Goal: Task Accomplishment & Management: Use online tool/utility

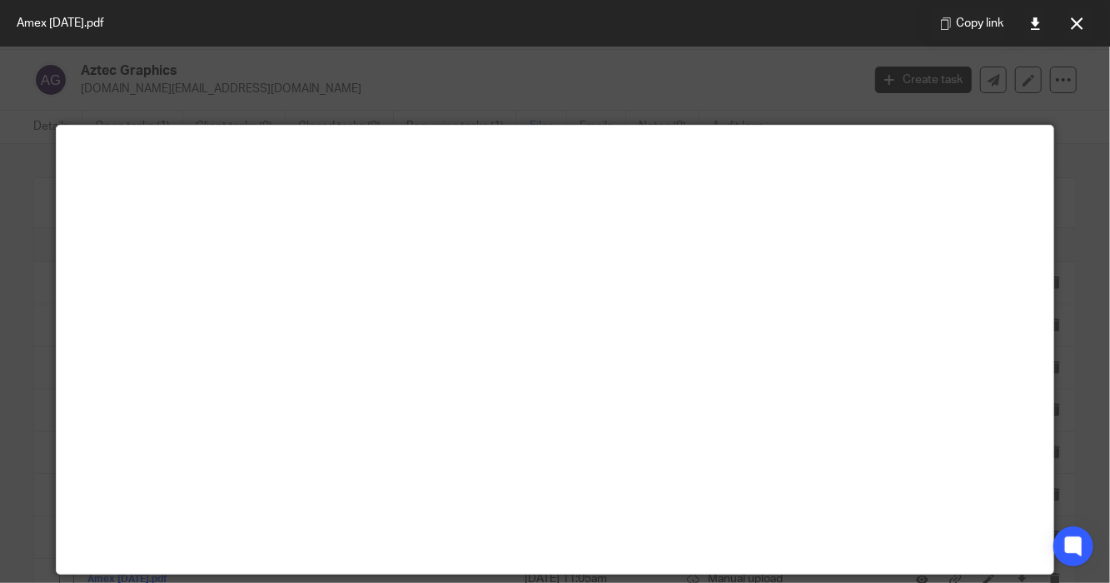
scroll to position [166, 0]
click at [1077, 26] on icon at bounding box center [1076, 23] width 12 height 12
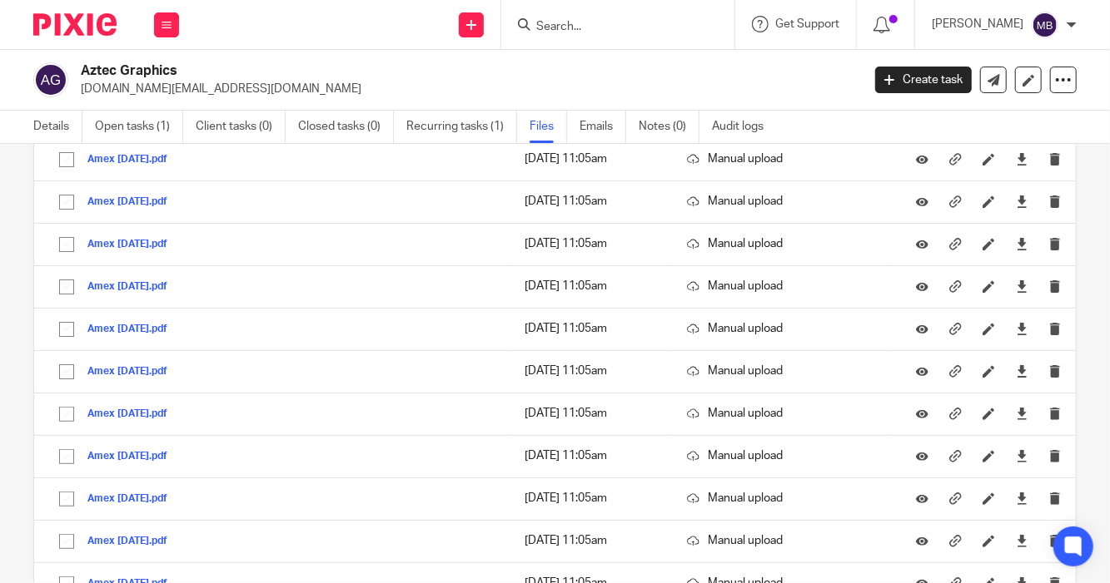
click at [539, 31] on input "Search" at bounding box center [609, 27] width 150 height 15
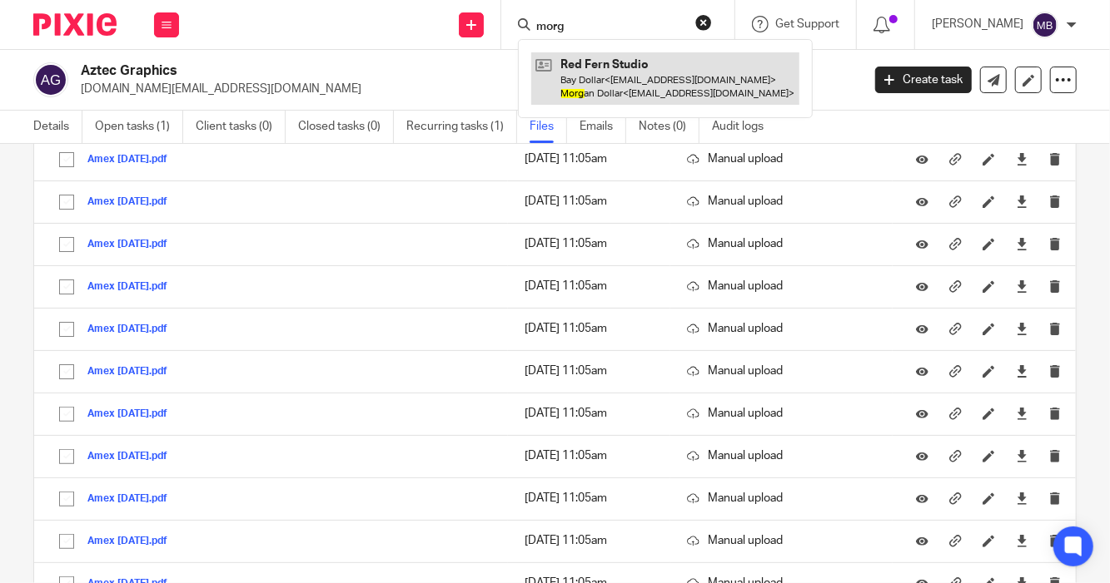
type input "morg"
click at [633, 85] on link at bounding box center [665, 78] width 268 height 52
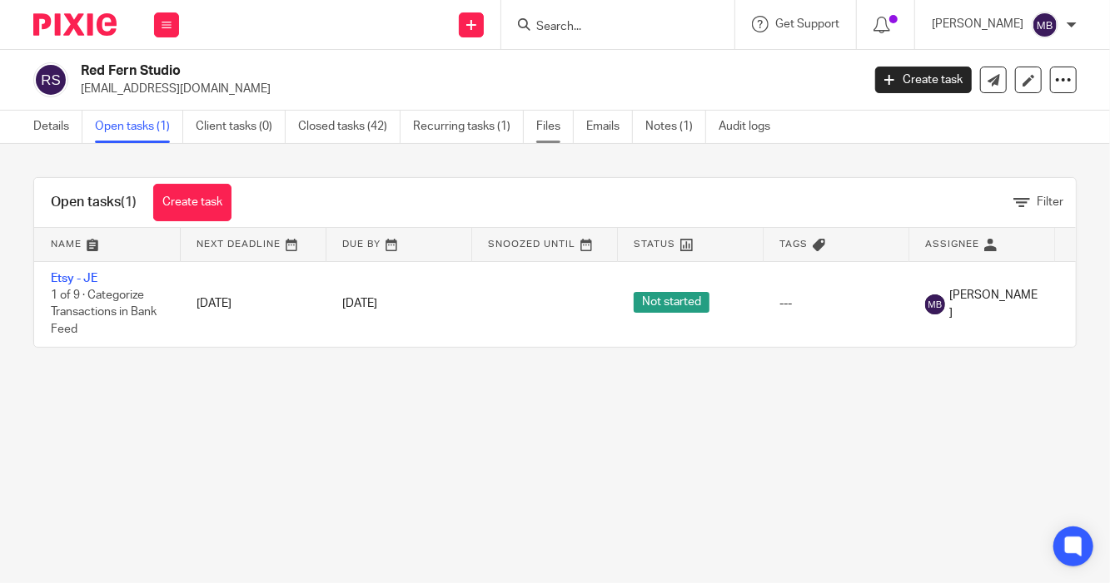
click at [548, 121] on link "Files" at bounding box center [554, 127] width 37 height 32
click at [550, 121] on link "Files" at bounding box center [554, 127] width 37 height 32
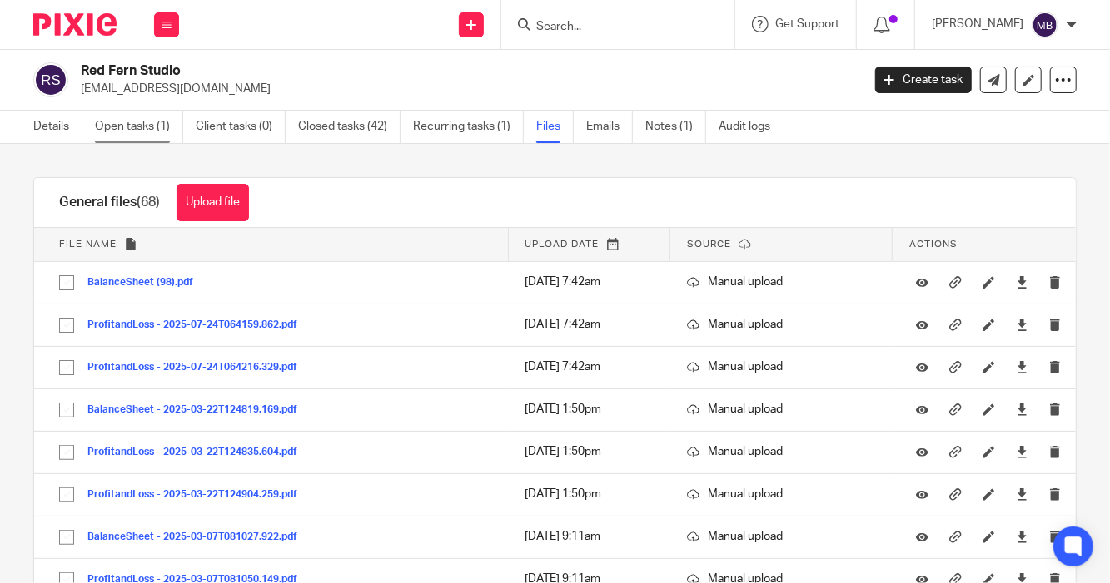
click at [140, 120] on link "Open tasks (1)" at bounding box center [139, 127] width 88 height 32
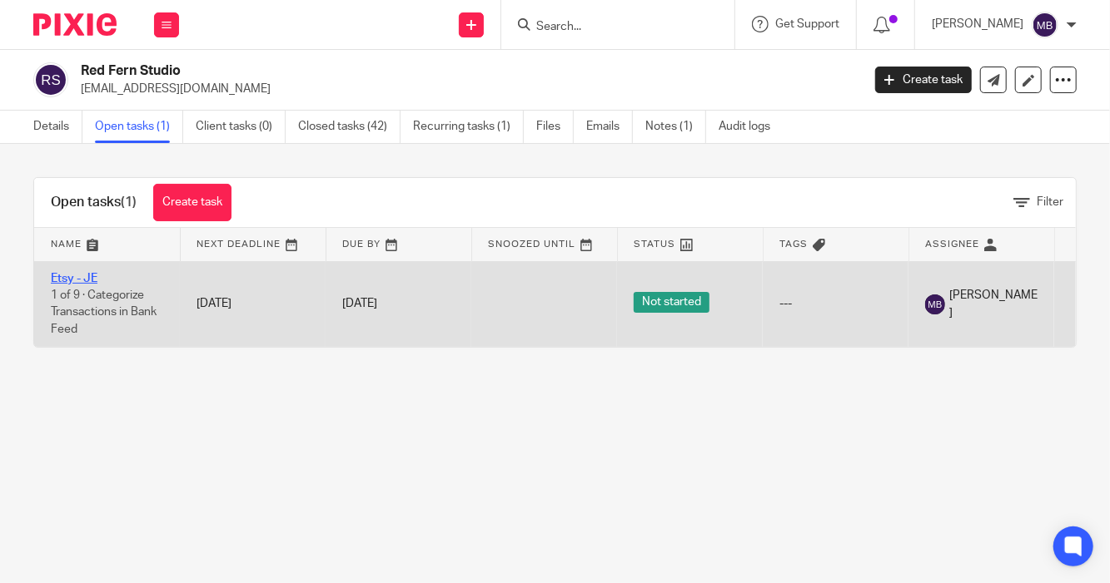
click at [80, 273] on link "Etsy - JE" at bounding box center [74, 279] width 47 height 12
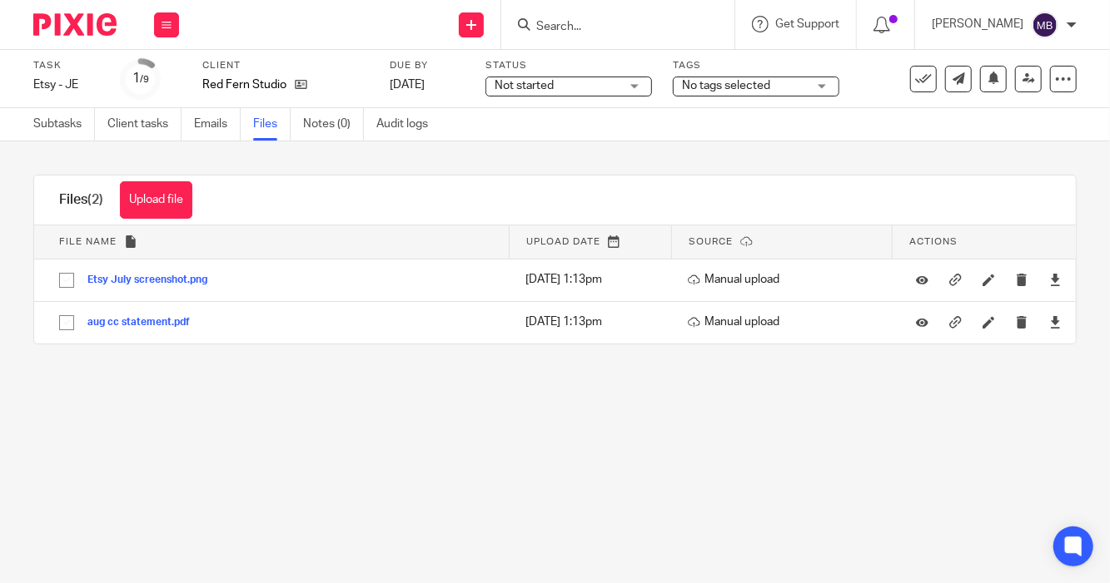
click at [570, 32] on input "Search" at bounding box center [609, 27] width 150 height 15
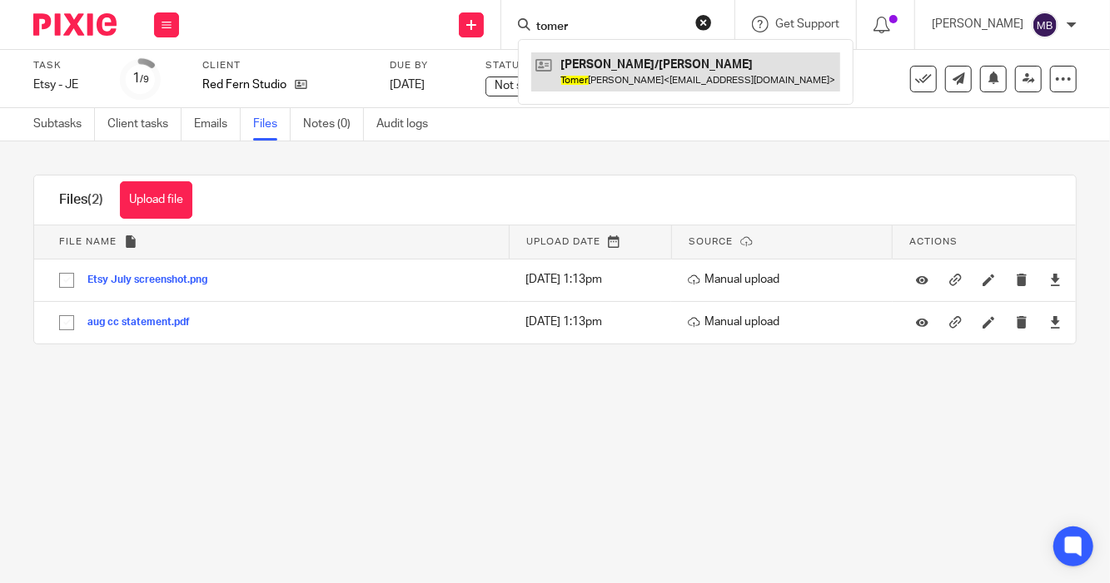
type input "tomer"
click at [581, 69] on link at bounding box center [685, 71] width 309 height 38
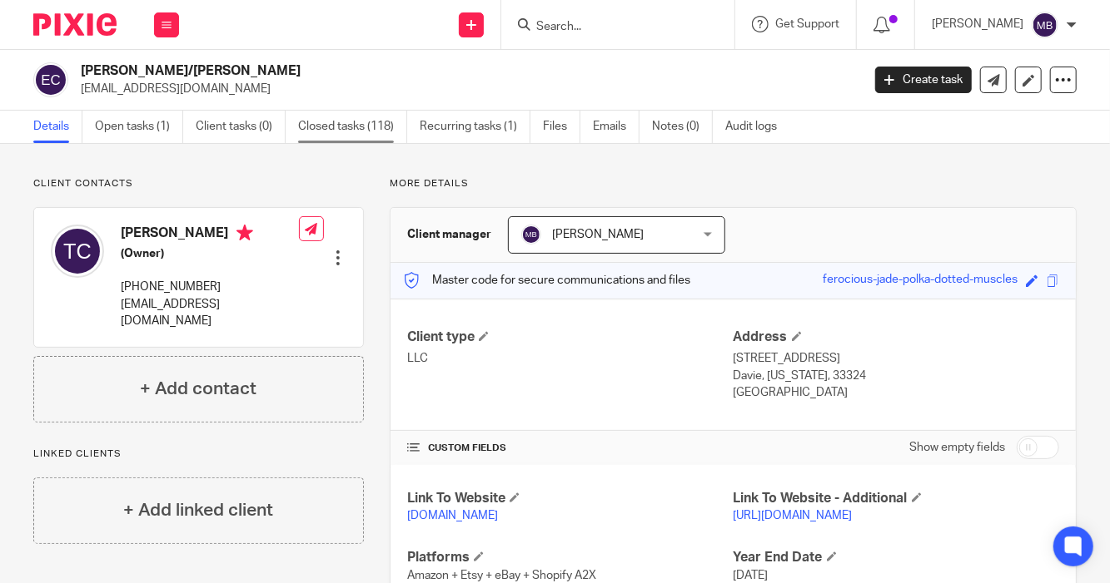
click at [355, 127] on link "Closed tasks (118)" at bounding box center [352, 127] width 109 height 32
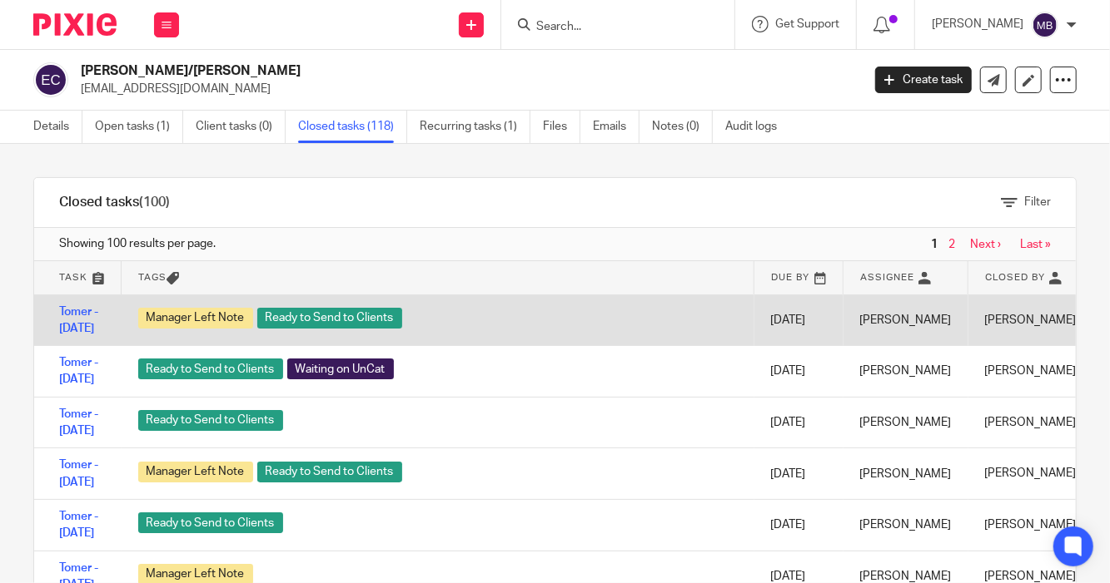
click at [80, 320] on td "Tomer - [DATE]" at bounding box center [77, 321] width 87 height 52
click at [72, 330] on link "Tomer - June 2025" at bounding box center [78, 320] width 39 height 28
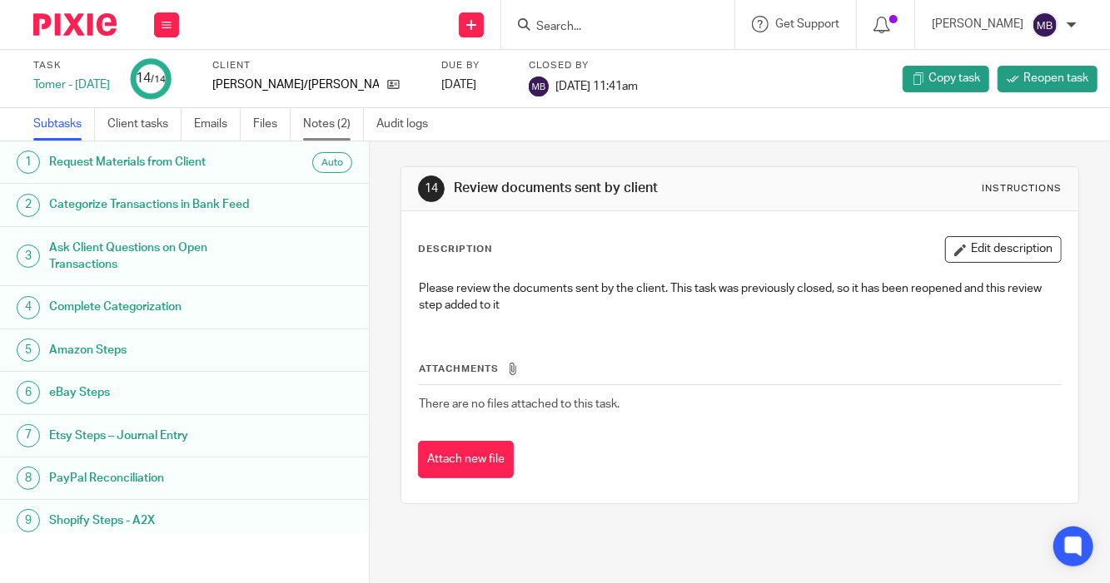
click at [335, 126] on link "Notes (2)" at bounding box center [333, 124] width 61 height 32
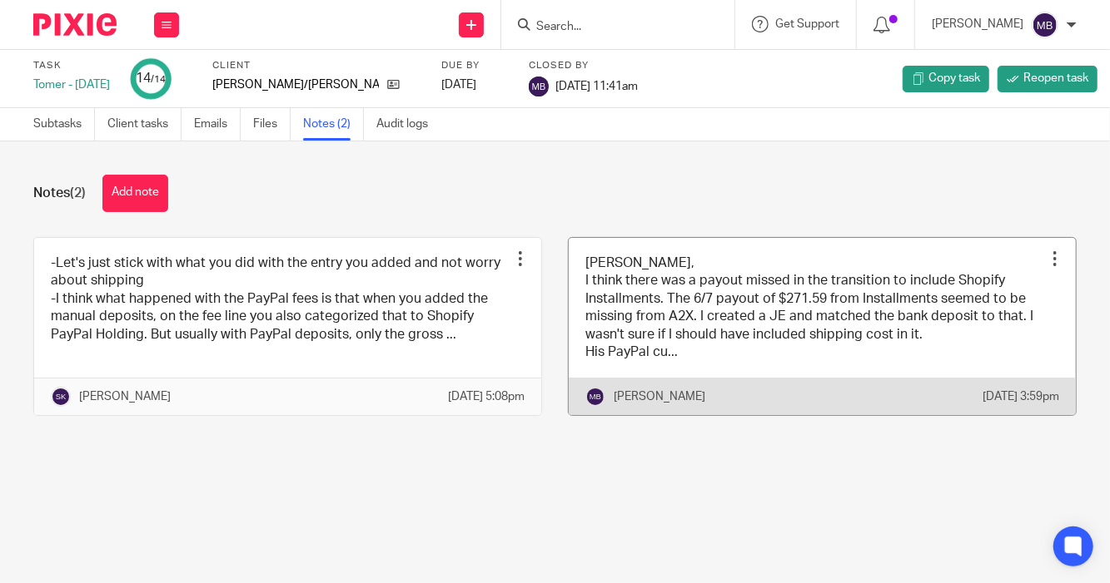
click at [752, 378] on link at bounding box center [821, 327] width 507 height 178
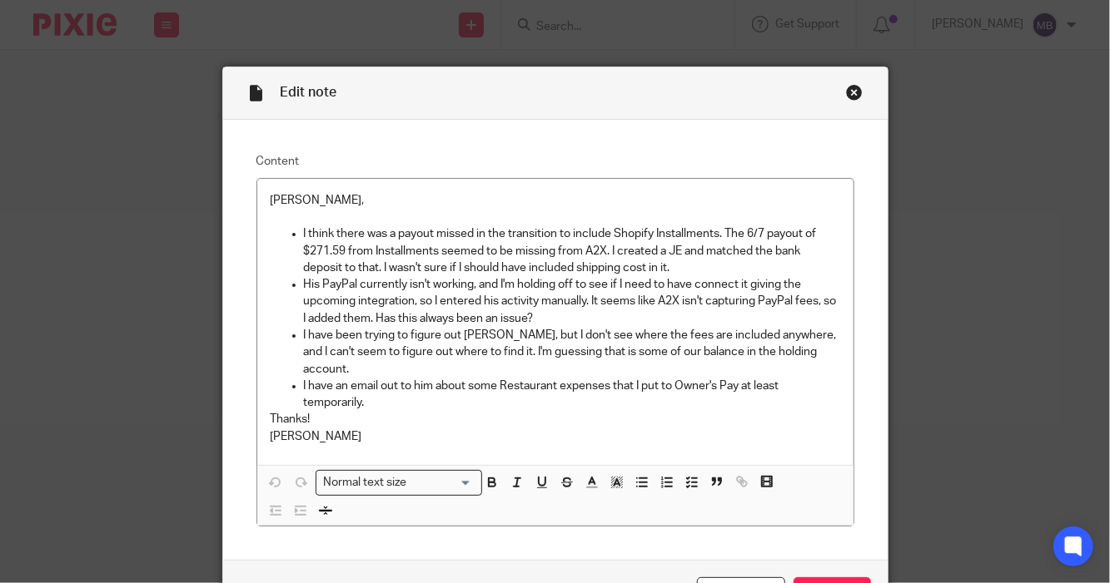
click at [847, 94] on div "Close this dialog window" at bounding box center [854, 92] width 17 height 17
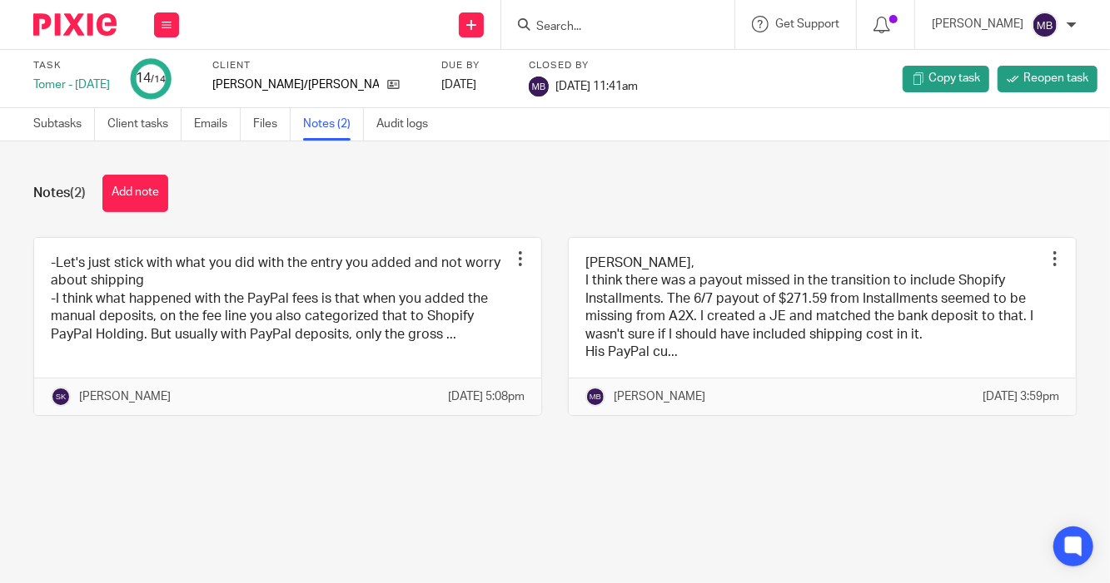
click at [211, 325] on link at bounding box center [287, 327] width 507 height 178
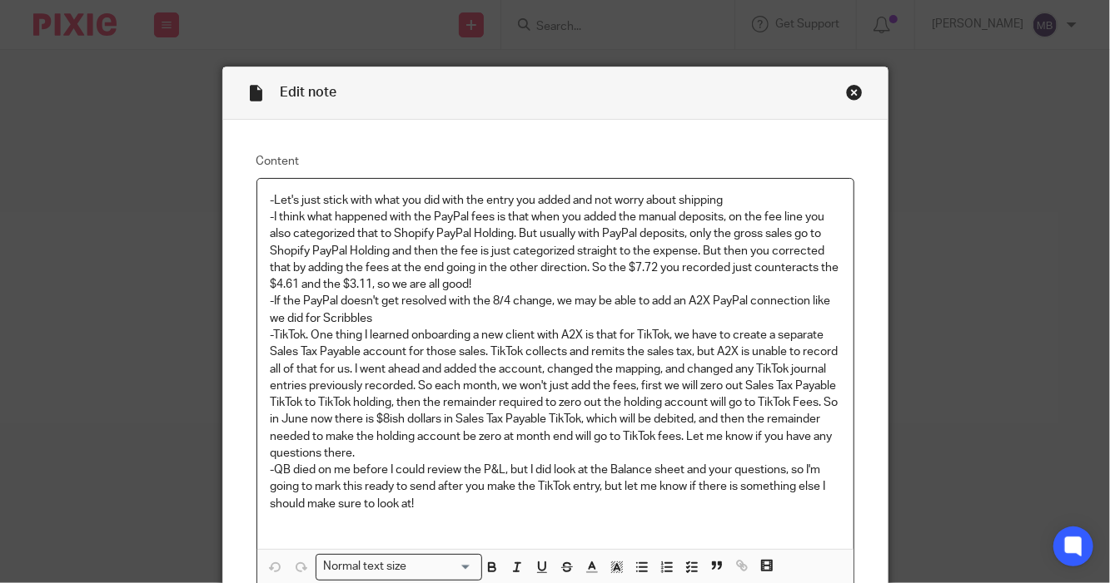
click at [211, 325] on div "Edit note Content -Let's just stick with what you did with the entry you added …" at bounding box center [555, 291] width 1110 height 583
click at [846, 94] on div "Close this dialog window" at bounding box center [854, 92] width 17 height 17
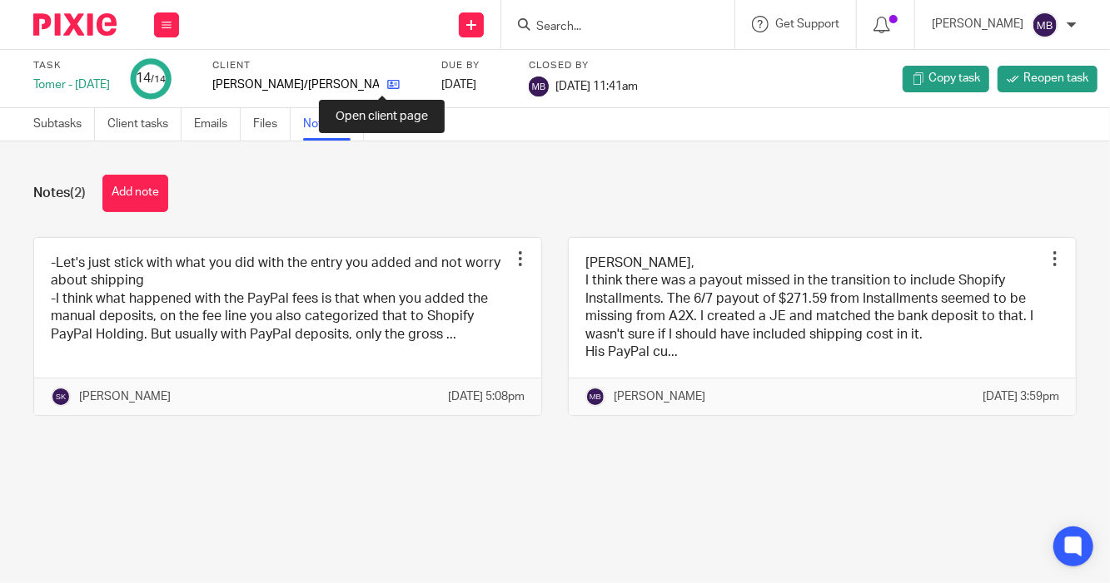
click at [387, 86] on icon at bounding box center [393, 84] width 12 height 12
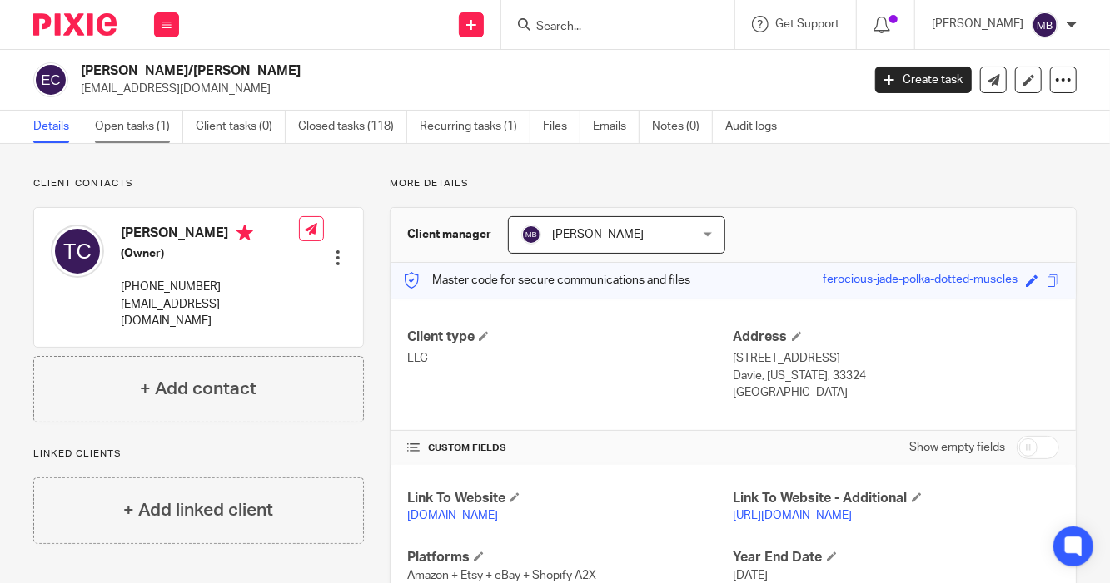
click at [147, 132] on link "Open tasks (1)" at bounding box center [139, 127] width 88 height 32
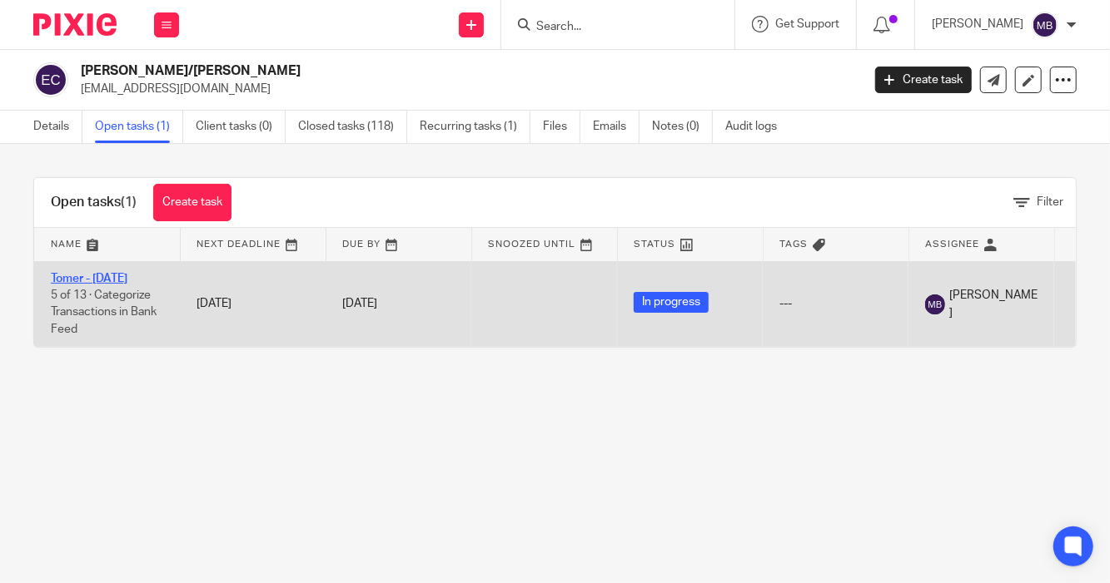
click at [111, 280] on link "Tomer - [DATE]" at bounding box center [89, 279] width 77 height 12
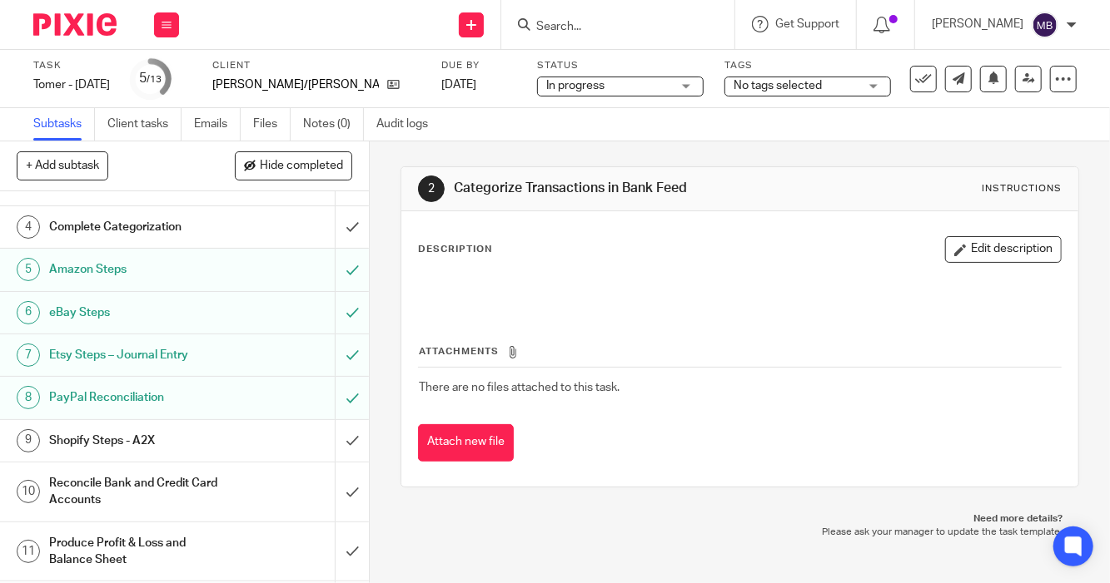
scroll to position [148, 0]
click at [331, 444] on input "submit" at bounding box center [184, 441] width 369 height 42
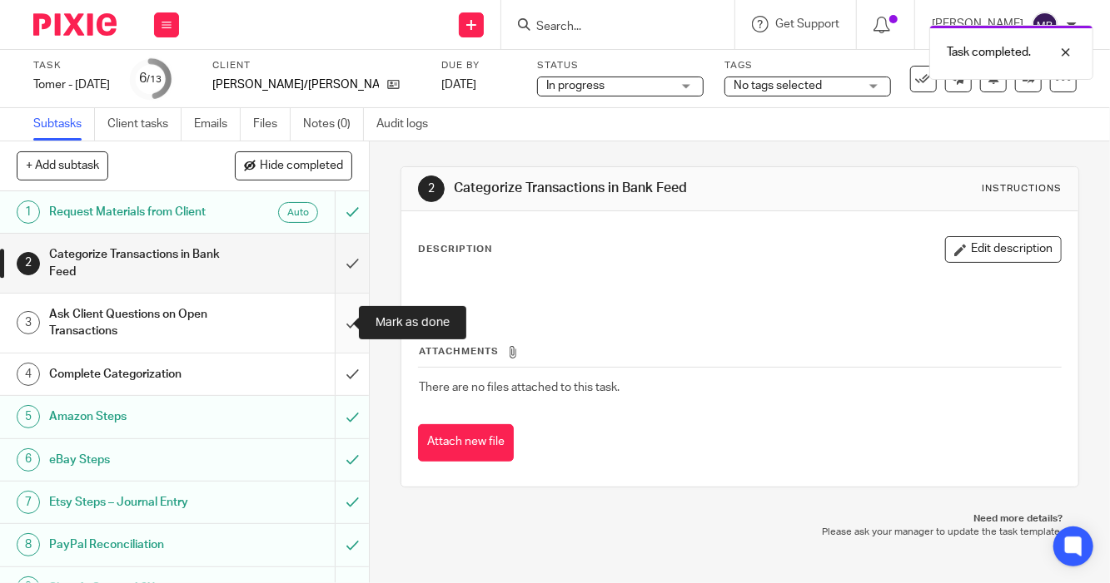
click at [334, 320] on input "submit" at bounding box center [184, 323] width 369 height 59
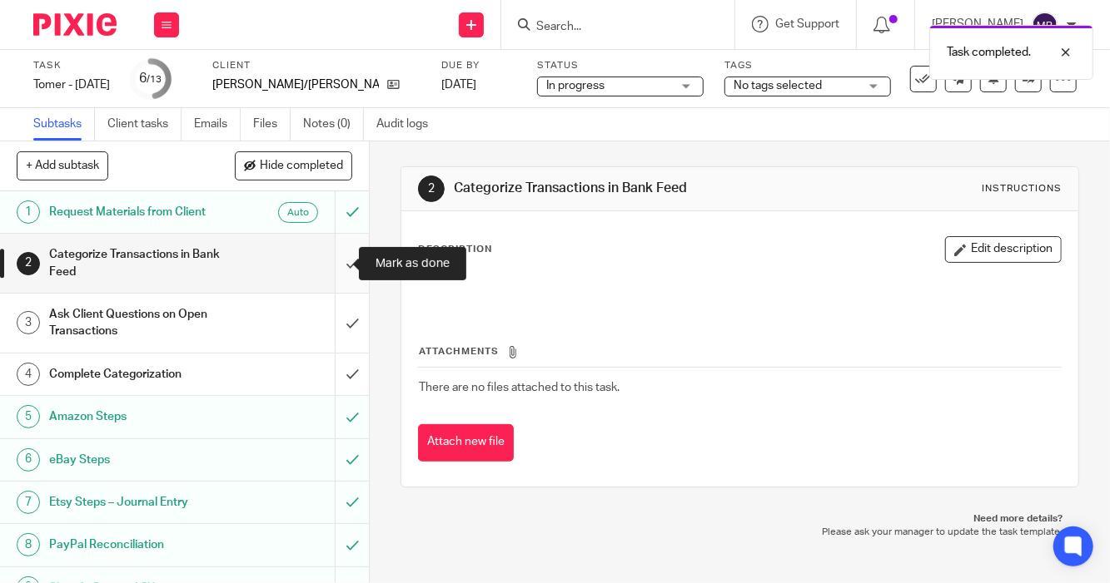
click at [330, 272] on input "submit" at bounding box center [184, 263] width 369 height 59
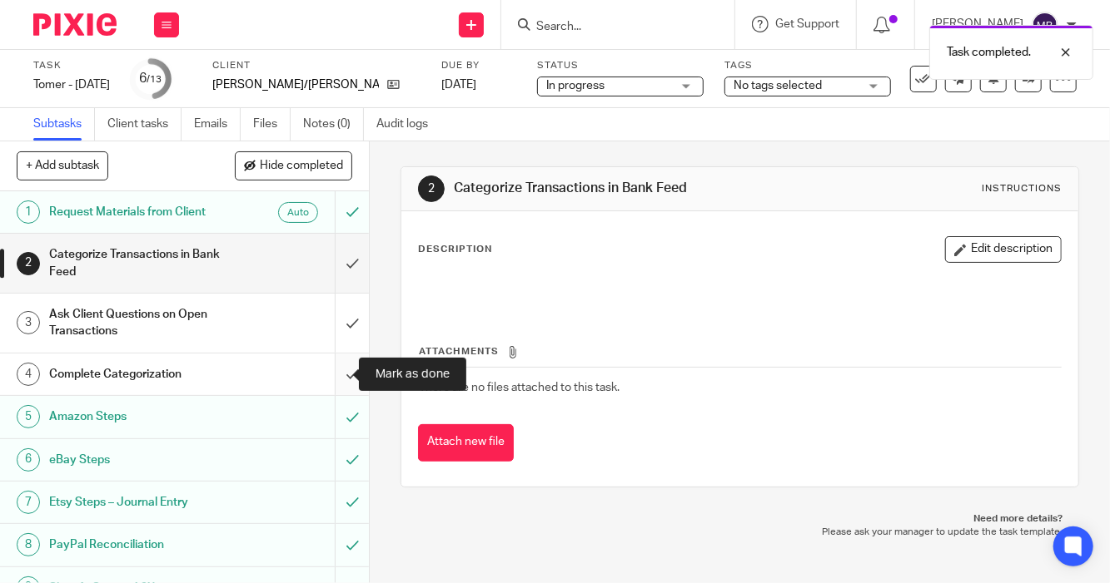
click at [333, 377] on input "submit" at bounding box center [184, 375] width 369 height 42
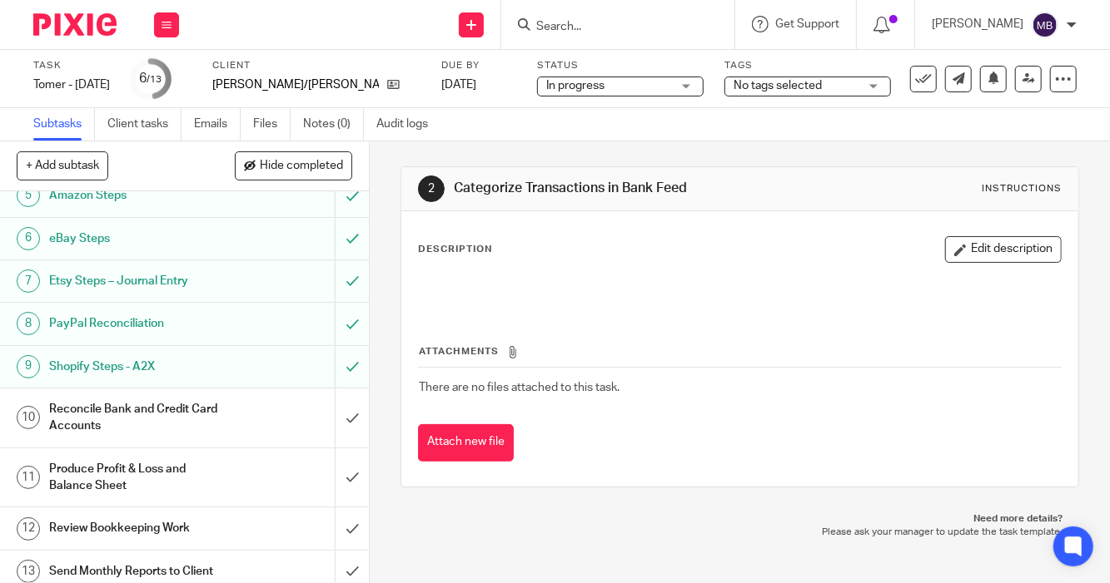
scroll to position [230, 0]
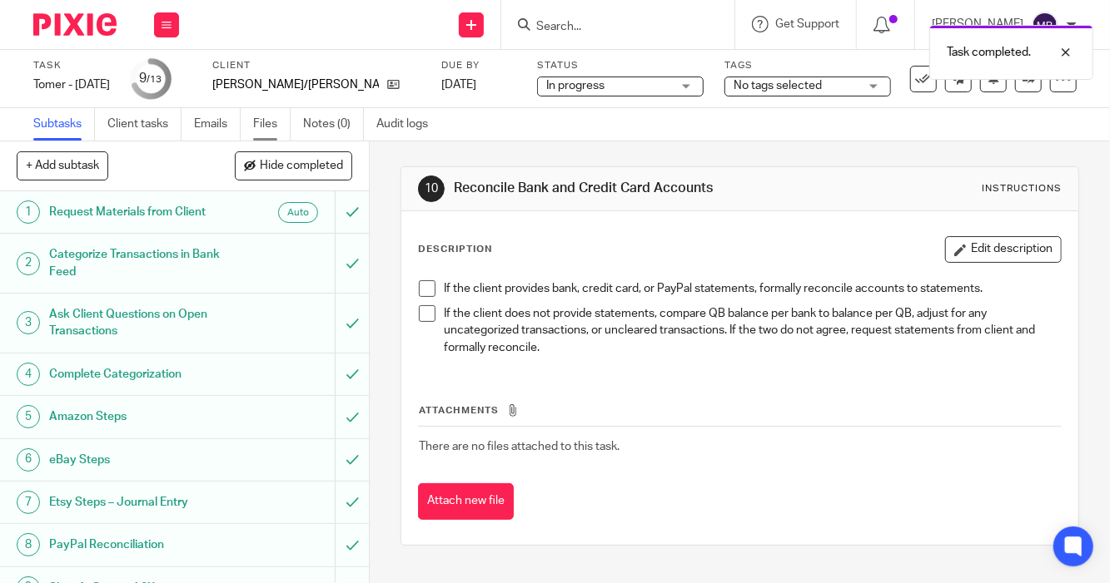
click at [273, 122] on link "Files" at bounding box center [271, 124] width 37 height 32
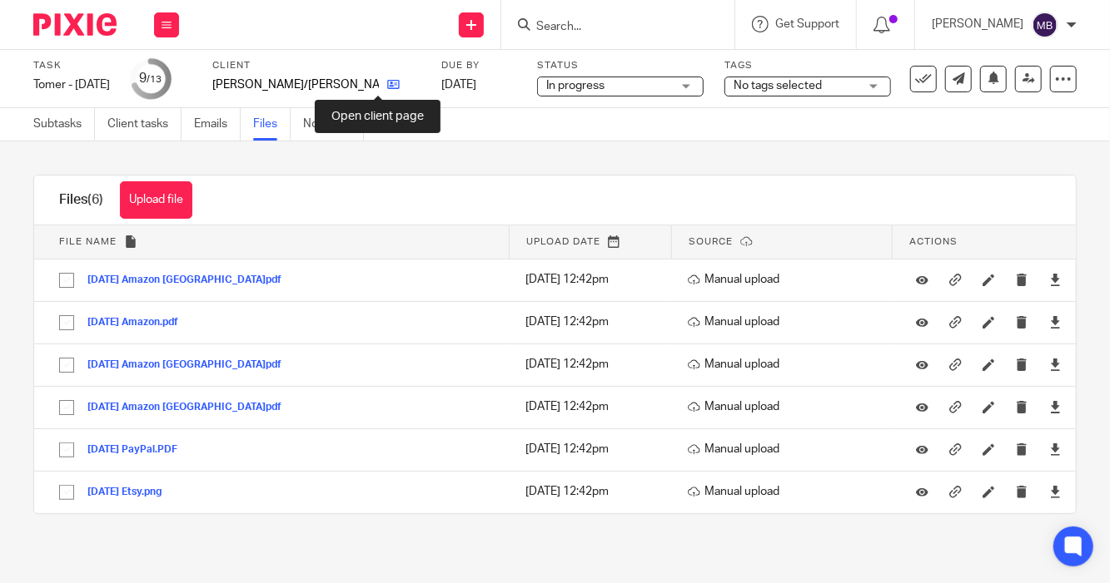
click at [387, 84] on icon at bounding box center [393, 84] width 12 height 12
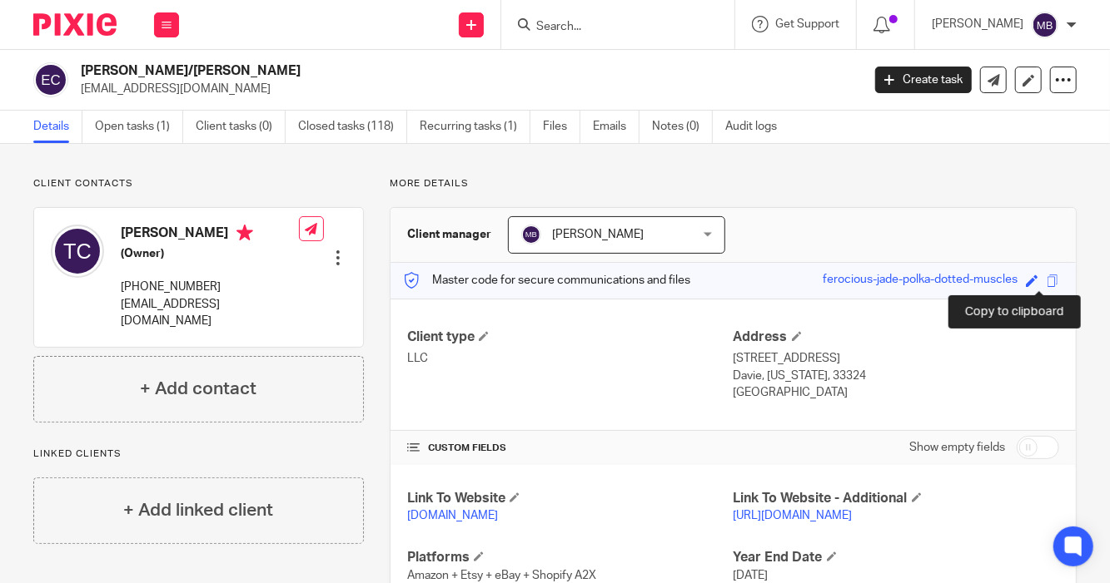
click at [1046, 281] on span at bounding box center [1052, 281] width 12 height 12
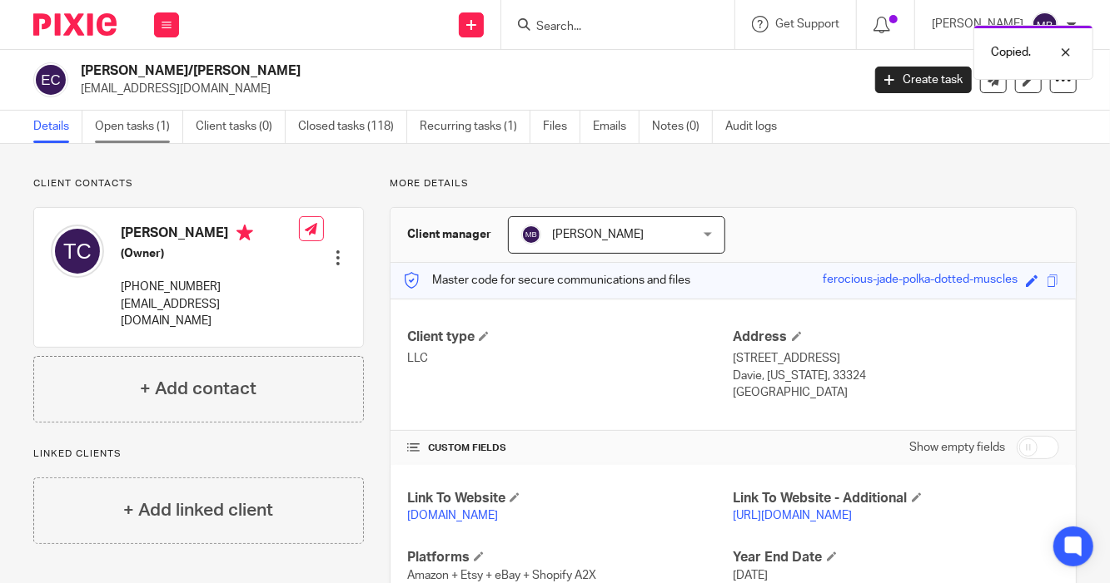
click at [117, 126] on link "Open tasks (1)" at bounding box center [139, 127] width 88 height 32
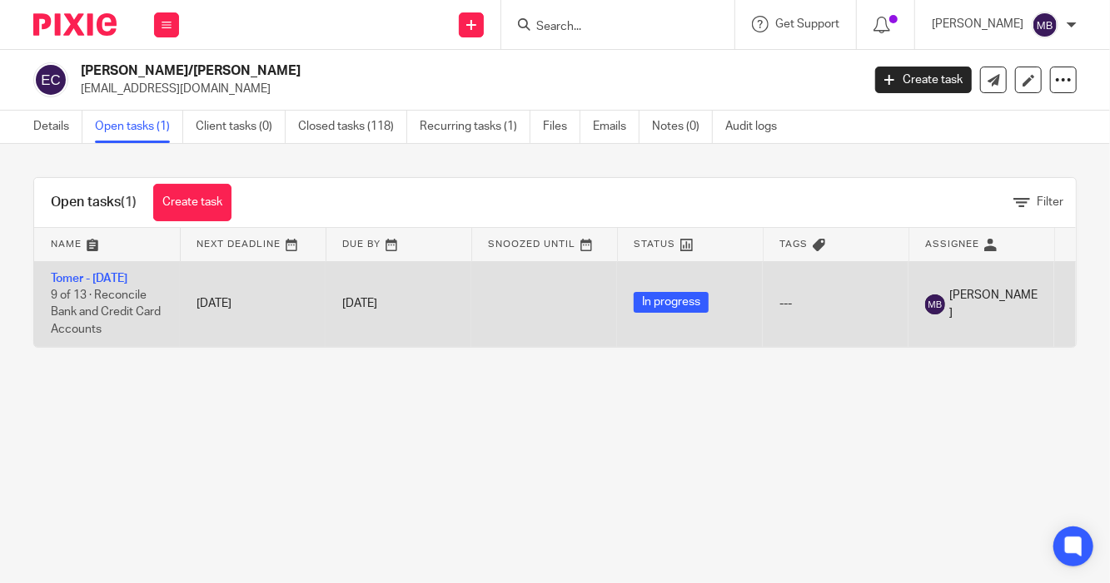
click at [122, 285] on td "Tomer - July 2025 9 of 13 · Reconcile Bank and Credit Card Accounts" at bounding box center [107, 304] width 146 height 86
click at [108, 273] on link "Tomer - [DATE]" at bounding box center [89, 279] width 77 height 12
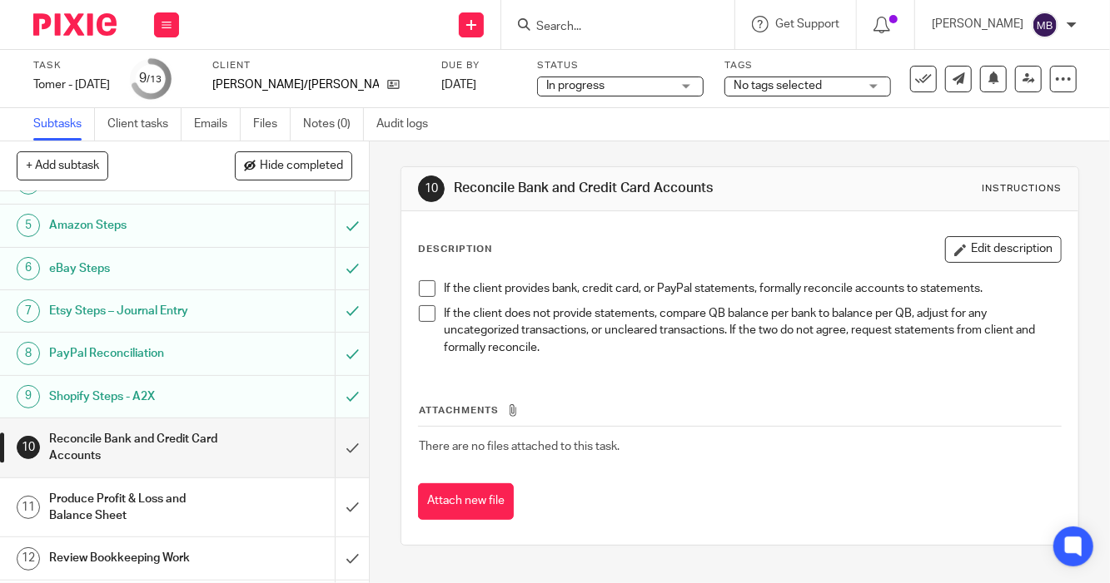
scroll to position [199, 0]
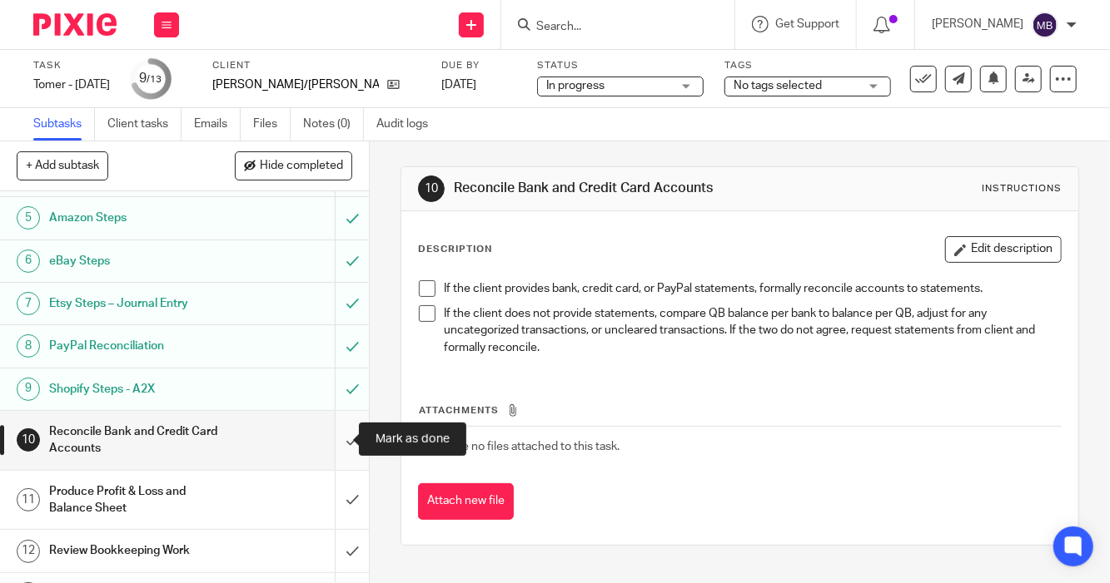
click at [330, 434] on input "submit" at bounding box center [184, 440] width 369 height 59
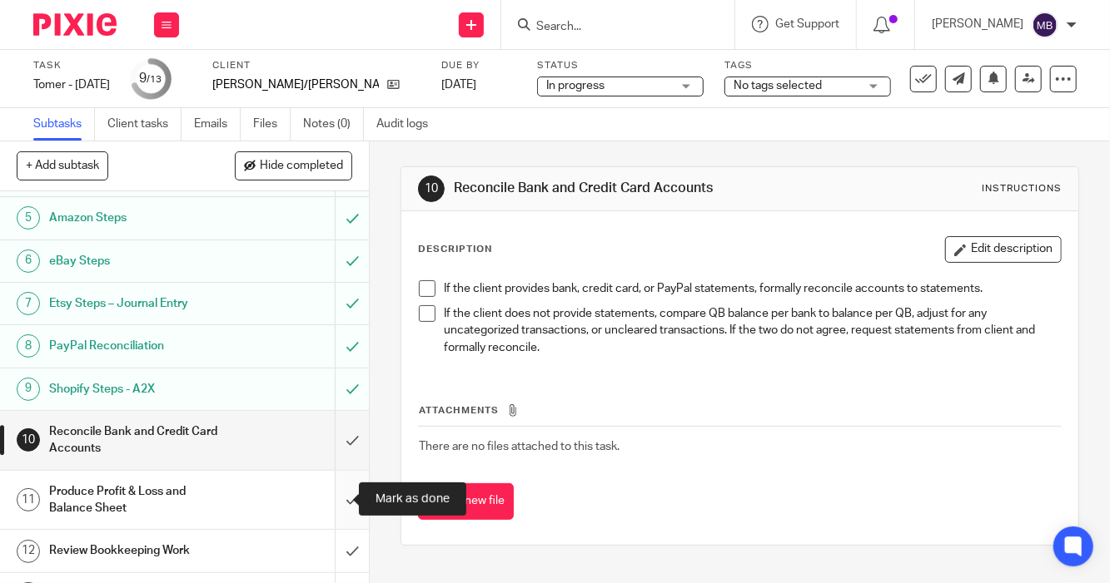
click at [328, 489] on input "submit" at bounding box center [184, 500] width 369 height 59
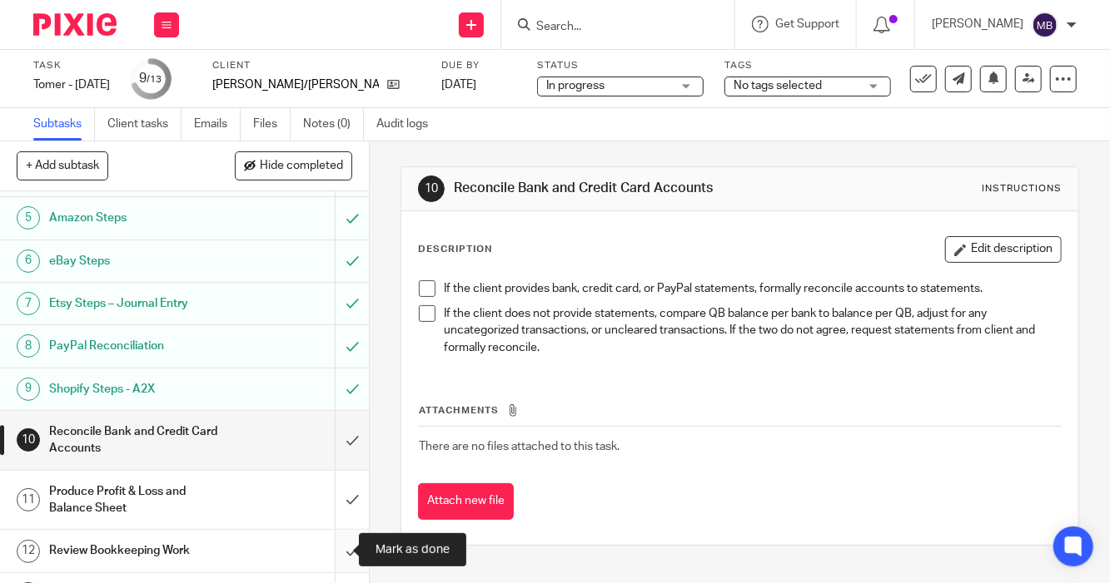
click at [331, 548] on input "submit" at bounding box center [184, 551] width 369 height 42
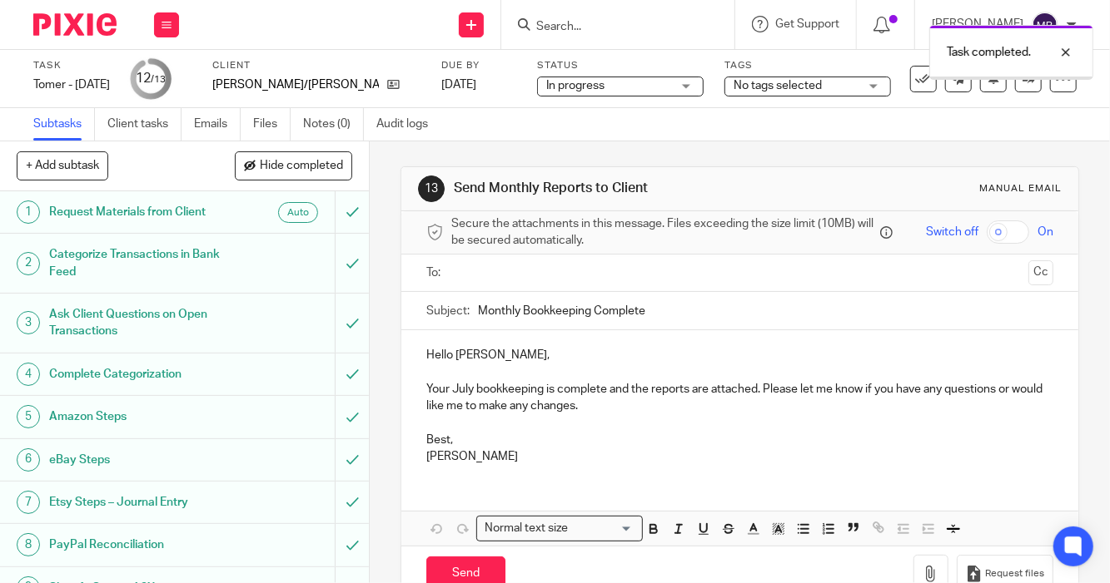
click at [995, 227] on input "checkbox" at bounding box center [1007, 232] width 42 height 23
checkbox input "true"
click at [736, 283] on input "text" at bounding box center [738, 273] width 563 height 19
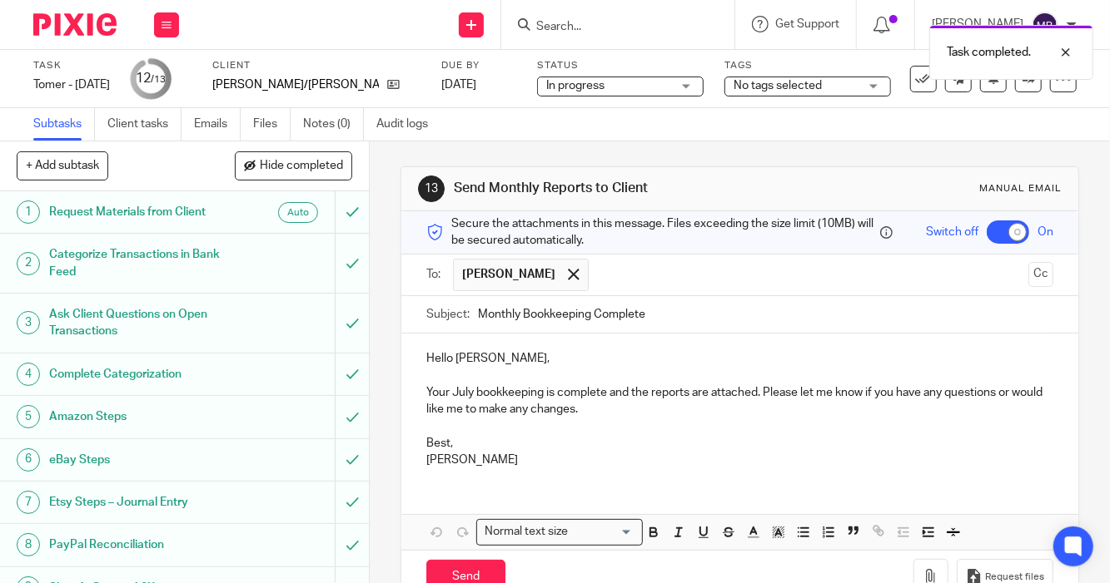
click at [606, 404] on p "Your July bookkeeping is complete and the reports are attached. Please let me k…" at bounding box center [739, 402] width 627 height 34
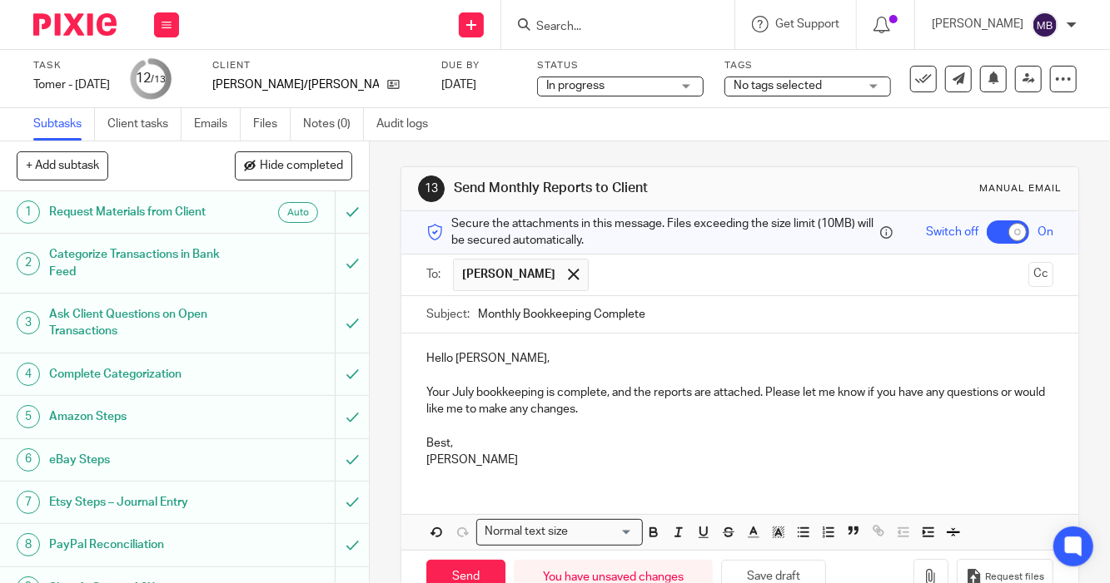
click at [761, 398] on p "Your July bookkeeping is complete, and the reports are attached. Please let me …" at bounding box center [739, 402] width 627 height 34
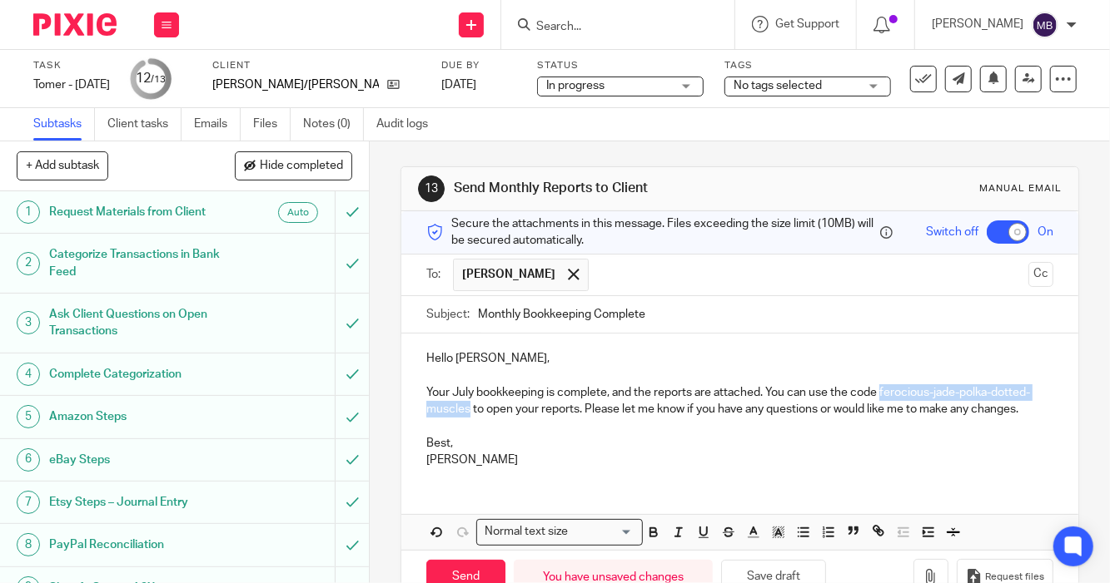
drag, startPoint x: 876, startPoint y: 399, endPoint x: 503, endPoint y: 416, distance: 374.1
click at [503, 416] on p "Your July bookkeeping is complete, and the reports are attached. You can use th…" at bounding box center [739, 402] width 627 height 34
click at [643, 543] on button "button" at bounding box center [653, 532] width 21 height 21
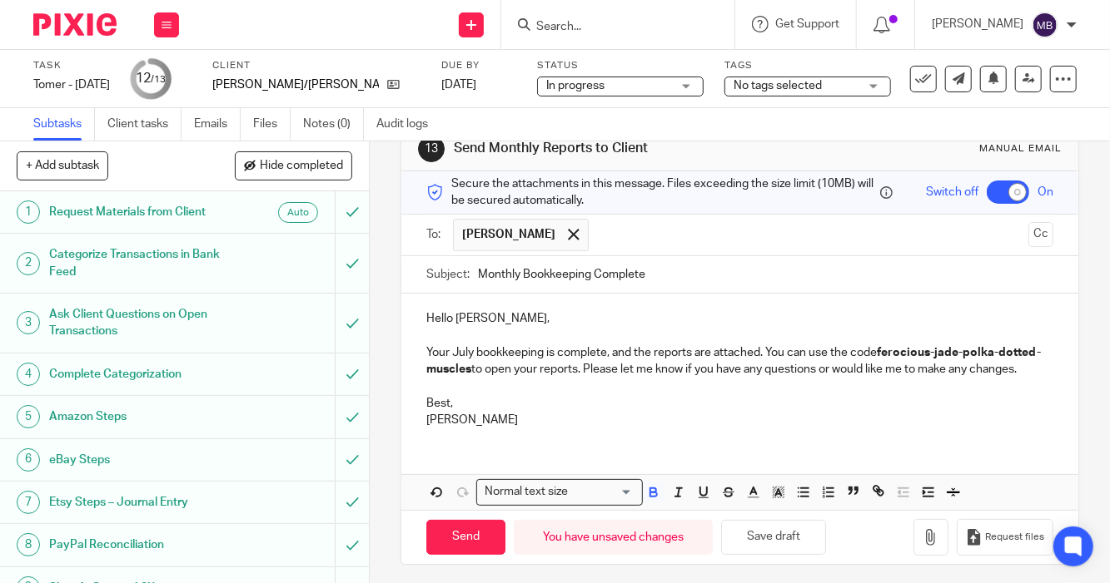
scroll to position [68, 0]
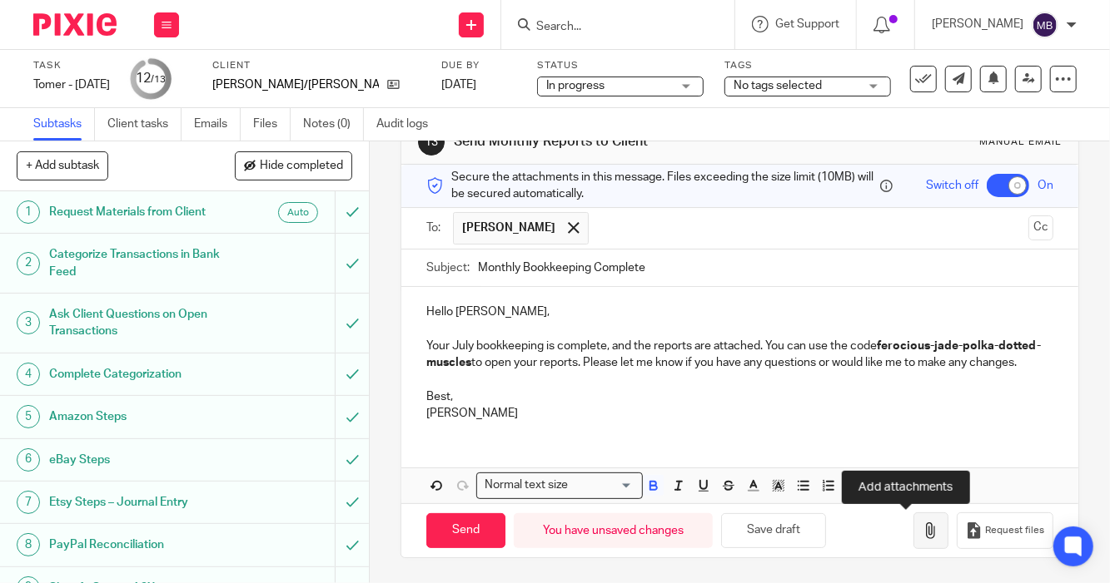
click at [922, 538] on icon "button" at bounding box center [930, 531] width 17 height 17
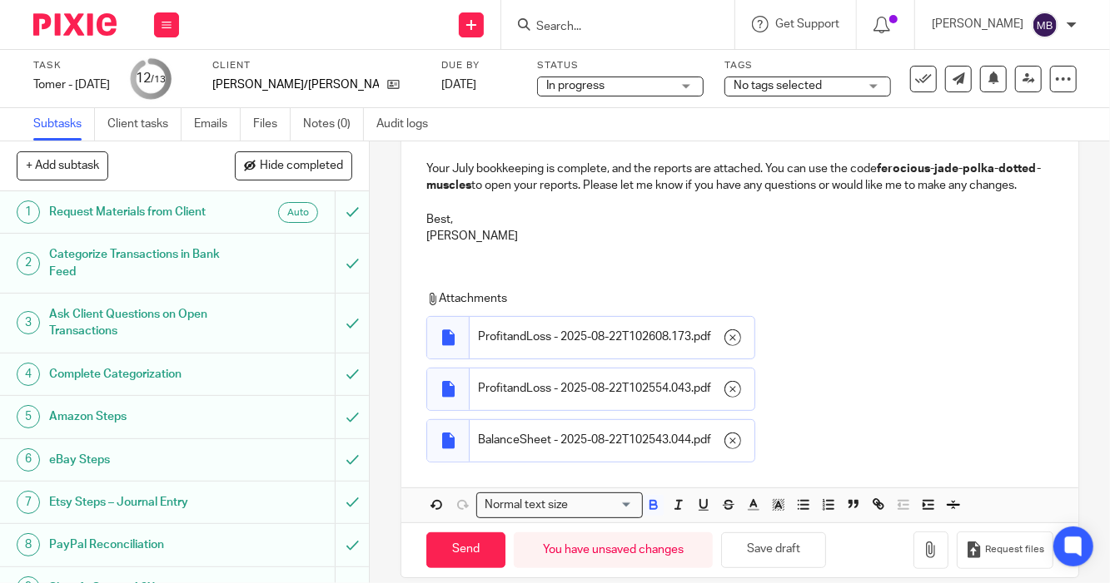
scroll to position [265, 0]
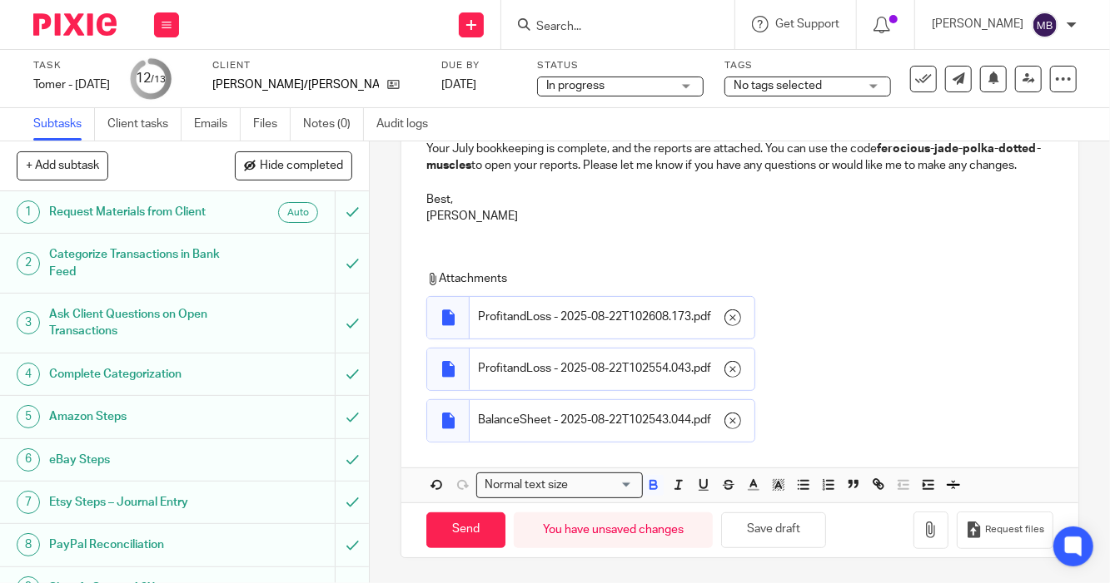
drag, startPoint x: 454, startPoint y: 533, endPoint x: 992, endPoint y: 358, distance: 565.4
click at [992, 358] on div "Attachments ProfitandLoss - 2025-08-22T102608.173 . pdf ProfitandLoss - 2025-08…" at bounding box center [736, 361] width 620 height 180
click at [457, 519] on input "Send" at bounding box center [465, 531] width 79 height 36
checkbox input "false"
type input "Sent"
